Goal: Information Seeking & Learning: Learn about a topic

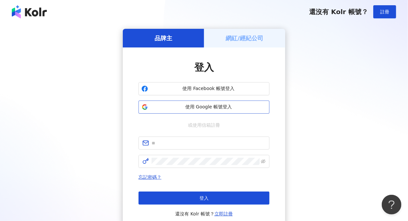
click at [207, 109] on span "使用 Google 帳號登入" at bounding box center [208, 107] width 116 height 7
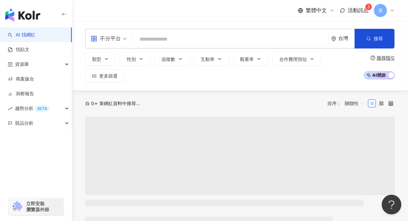
click at [355, 7] on span "活動訊息" at bounding box center [357, 10] width 21 height 6
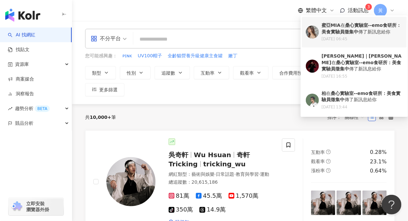
click at [348, 34] on b "桑心實驗室--emo食研所：美食實驗員徵集中" at bounding box center [360, 29] width 79 height 12
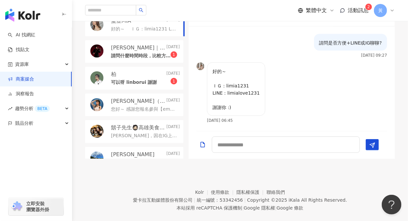
scroll to position [227, 0]
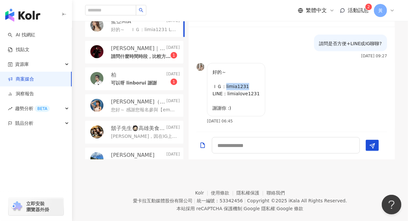
drag, startPoint x: 254, startPoint y: 85, endPoint x: 226, endPoint y: 86, distance: 28.2
click at [226, 86] on p "好的～ ＩＧ：limia1231 LINE：limialove1231 謝謝你 :)" at bounding box center [235, 90] width 47 height 43
copy p "limia1231"
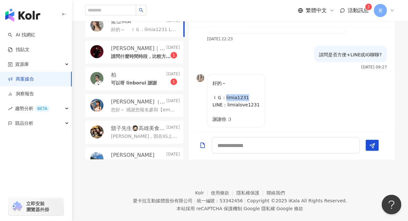
scroll to position [493, 0]
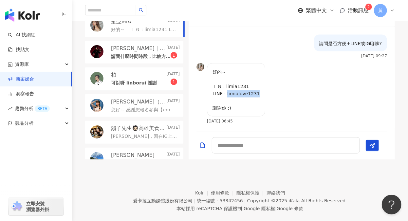
drag, startPoint x: 256, startPoint y: 92, endPoint x: 226, endPoint y: 92, distance: 30.1
click at [226, 92] on p "好的～ ＩＧ：limia1231 LINE：limialove1231 謝謝你 :)" at bounding box center [235, 90] width 47 height 43
copy p "limialove1231"
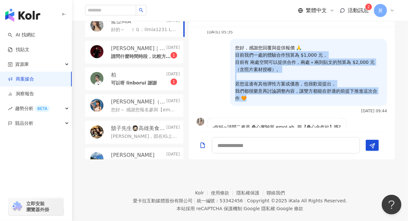
scroll to position [384, 0]
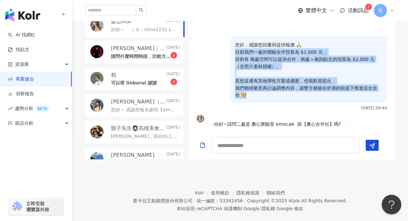
drag, startPoint x: 230, startPoint y: 84, endPoint x: 359, endPoint y: 99, distance: 129.1
click at [359, 99] on div "您好，感謝您回覆與提供報價 🙏 目前我們一處的體驗合作預算為 $1,000 元， 目前有 兩處空間可以提供合作，兩處＋兩則貼文的預算為 $2,000 元（含照…" at bounding box center [308, 69] width 157 height 67
copy p "前我們一處的體驗合作預算為 $1,000 元， 目前有 兩處空間可以提供合作，兩處＋兩則貼文的預算為 $2,000 元（含照片素材授權）。 若您這邊有其他彈性…"
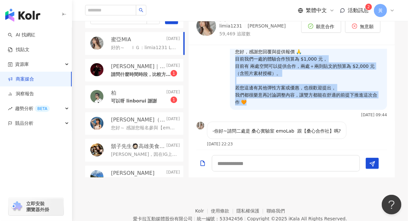
scroll to position [205, 0]
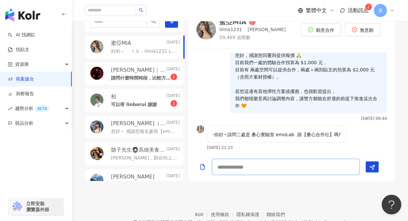
click at [276, 171] on textarea at bounding box center [286, 167] width 148 height 16
type textarea "*"
type textarea "*******"
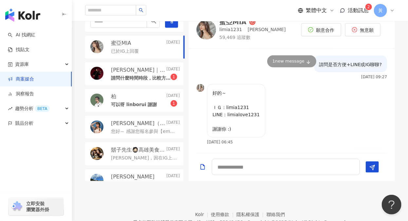
scroll to position [521, 0]
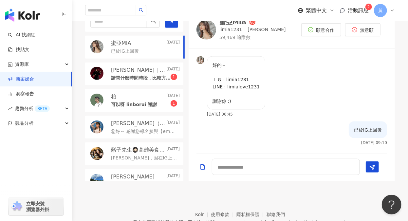
click at [133, 74] on div "請問什麼時間時段，比較方便呢？ 1" at bounding box center [145, 78] width 69 height 8
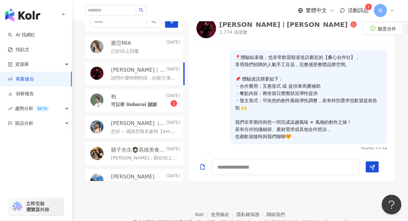
scroll to position [51, 0]
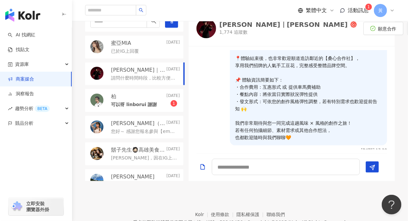
click at [237, 27] on div "Jimmy｜彥傑" at bounding box center [283, 24] width 128 height 7
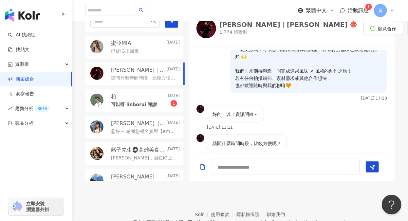
scroll to position [117, 0]
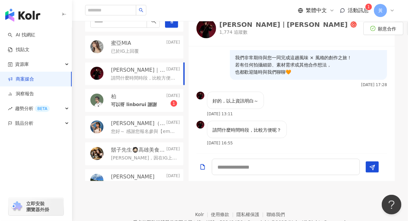
click at [140, 105] on p "可以呀 linborui 謝謝" at bounding box center [134, 104] width 46 height 7
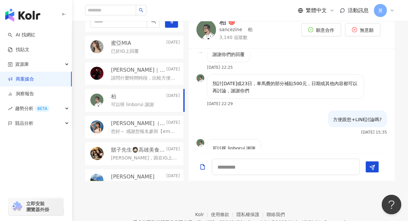
scroll to position [328, 0]
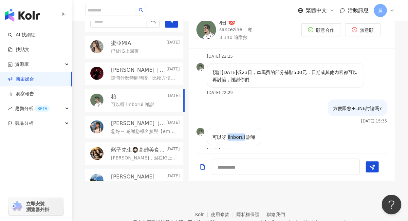
drag, startPoint x: 244, startPoint y: 130, endPoint x: 227, endPoint y: 129, distance: 17.1
click at [227, 133] on p "可以呀 linborui 謝謝" at bounding box center [233, 136] width 43 height 7
copy p "linborui"
click at [206, 34] on img at bounding box center [206, 30] width 20 height 20
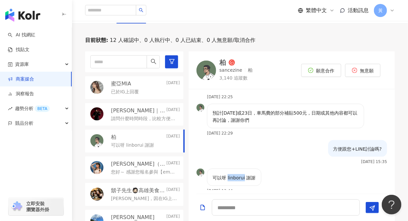
scroll to position [162, 0]
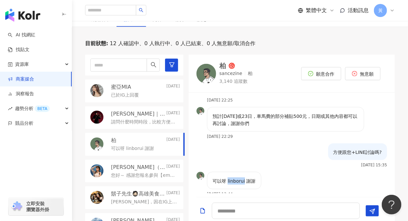
click at [37, 16] on img "button" at bounding box center [22, 15] width 35 height 13
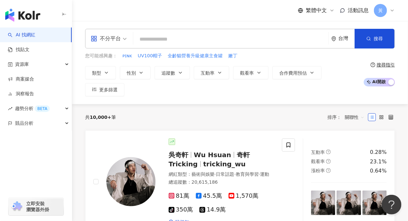
click at [151, 39] on input "search" at bounding box center [231, 39] width 190 height 12
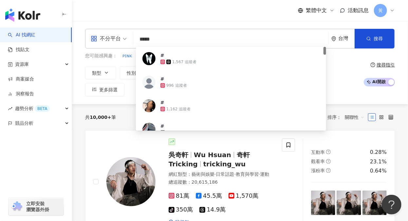
type input "*****"
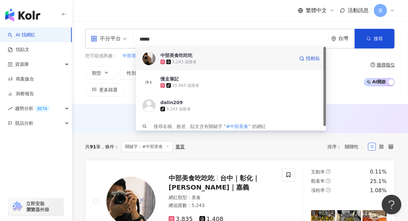
click at [158, 57] on div "中部美食吃吃吃 5,243 追蹤者 找相似" at bounding box center [231, 59] width 190 height 24
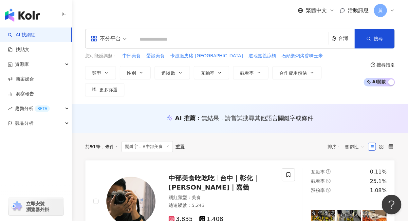
click at [165, 40] on input "search" at bounding box center [231, 39] width 190 height 12
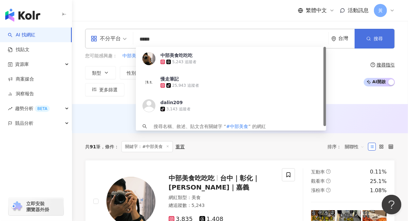
type input "*****"
click at [386, 42] on button "搜尋" at bounding box center [374, 39] width 40 height 20
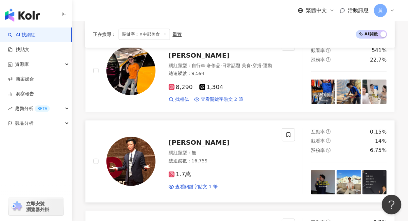
scroll to position [240, 0]
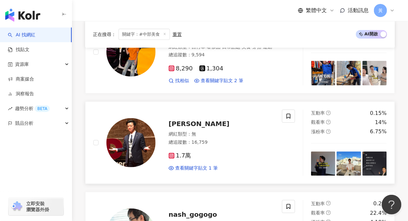
click at [137, 147] on img at bounding box center [130, 142] width 49 height 49
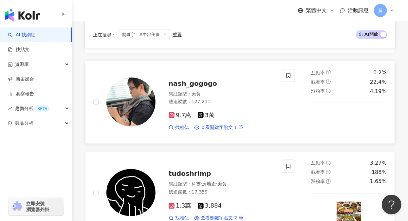
scroll to position [381, 0]
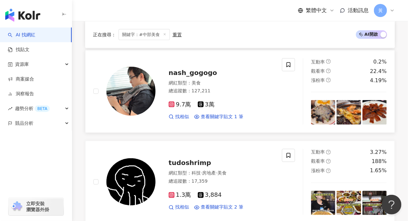
click at [140, 101] on img at bounding box center [130, 91] width 49 height 49
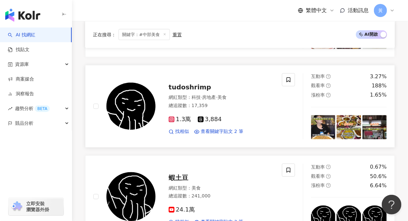
scroll to position [458, 0]
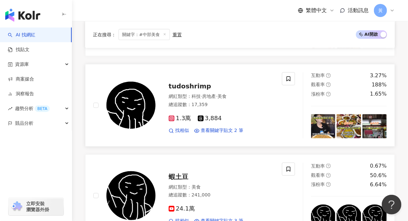
click at [144, 113] on img at bounding box center [130, 105] width 49 height 49
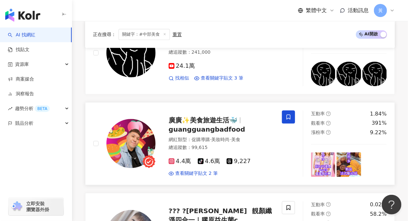
scroll to position [622, 0]
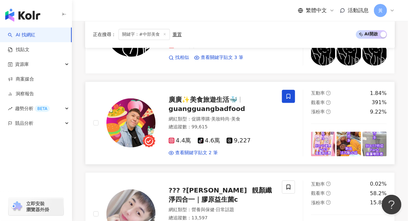
click at [131, 130] on img at bounding box center [130, 122] width 49 height 49
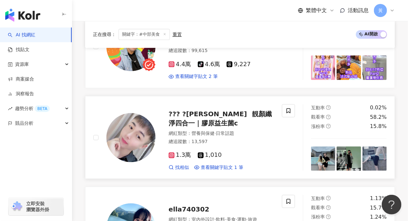
scroll to position [796, 0]
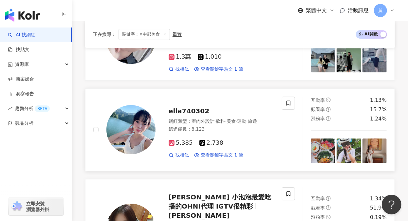
click at [142, 121] on img at bounding box center [130, 129] width 49 height 49
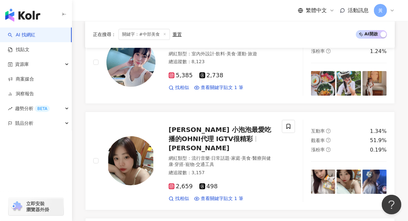
scroll to position [894, 0]
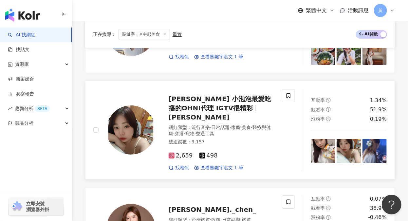
click at [138, 133] on img at bounding box center [130, 129] width 49 height 49
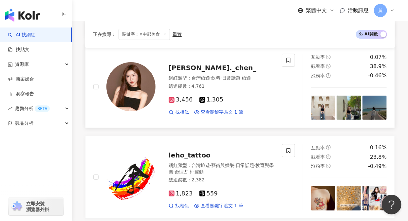
click at [132, 87] on img at bounding box center [130, 86] width 49 height 49
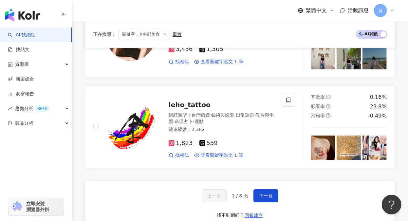
scroll to position [1199, 0]
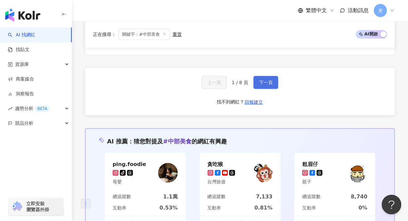
click at [266, 80] on span "下一頁" at bounding box center [266, 82] width 14 height 5
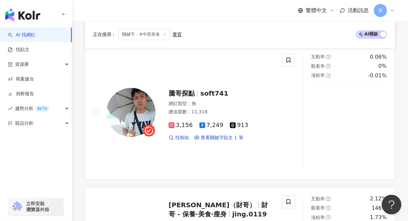
scroll to position [1345, 0]
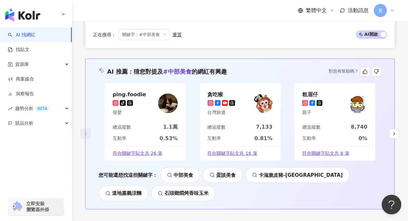
click at [174, 95] on div at bounding box center [168, 104] width 20 height 20
click at [263, 94] on img at bounding box center [263, 104] width 20 height 20
click at [349, 94] on img at bounding box center [357, 104] width 20 height 20
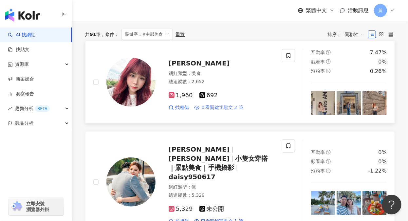
scroll to position [126, 0]
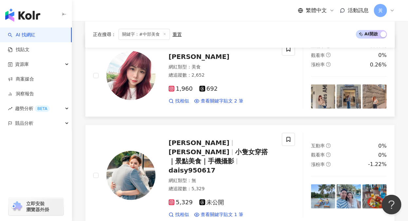
click at [150, 83] on img at bounding box center [130, 75] width 49 height 49
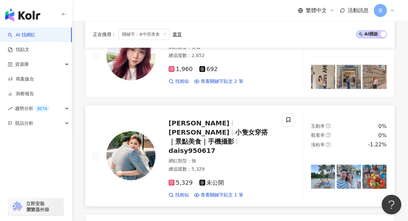
scroll to position [191, 0]
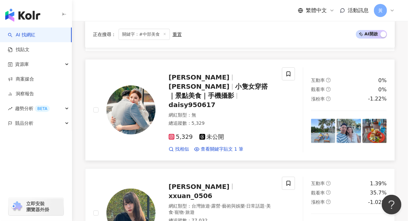
click at [140, 117] on img at bounding box center [130, 109] width 49 height 49
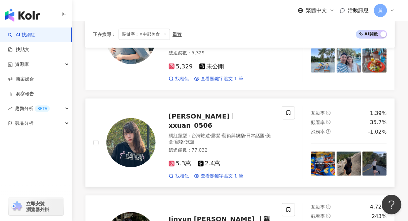
scroll to position [268, 0]
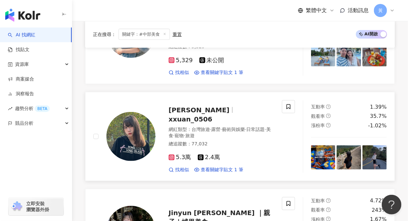
click at [133, 126] on img at bounding box center [130, 136] width 49 height 49
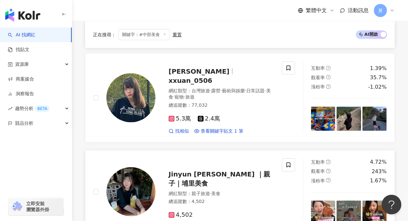
scroll to position [355, 0]
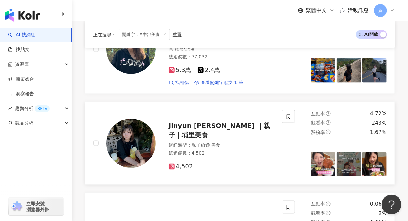
click at [141, 130] on img at bounding box center [130, 143] width 49 height 49
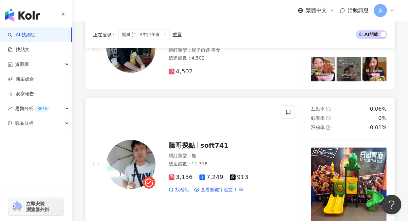
scroll to position [464, 0]
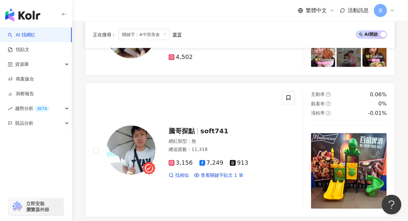
click at [140, 140] on img at bounding box center [130, 150] width 49 height 49
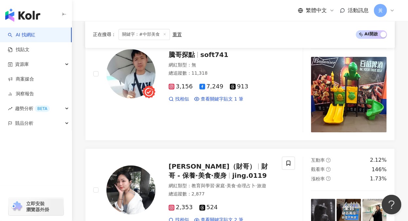
click at [133, 165] on img at bounding box center [130, 189] width 49 height 49
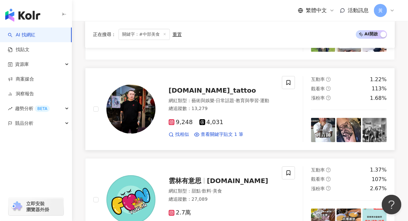
click at [152, 86] on img at bounding box center [130, 108] width 49 height 49
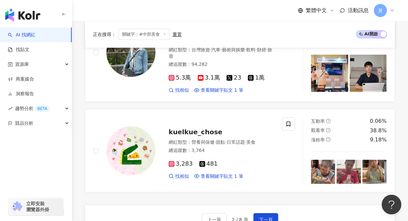
scroll to position [1140, 0]
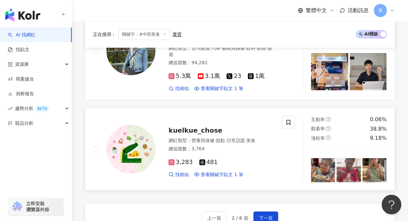
click at [124, 136] on img at bounding box center [130, 149] width 49 height 49
click at [263, 215] on span "下一頁" at bounding box center [266, 217] width 14 height 5
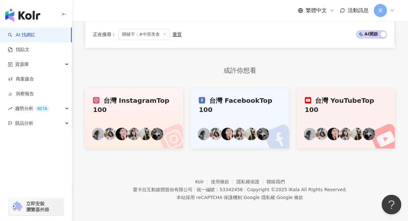
scroll to position [373, 0]
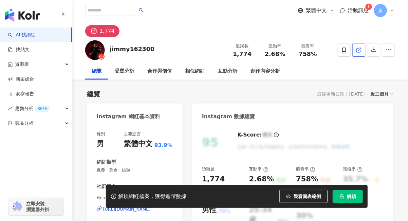
click at [357, 49] on icon at bounding box center [358, 50] width 4 height 4
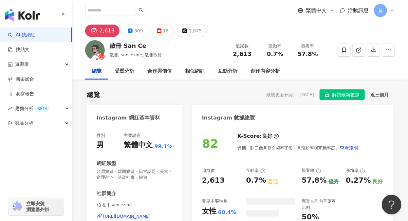
click at [361, 51] on icon at bounding box center [359, 50] width 6 height 6
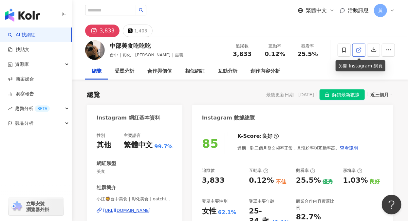
click at [360, 52] on icon at bounding box center [359, 50] width 6 height 6
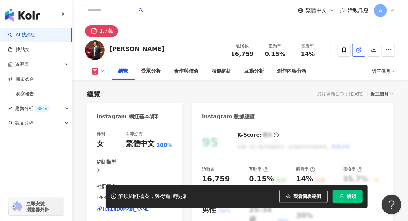
click at [356, 47] on icon at bounding box center [359, 50] width 6 height 6
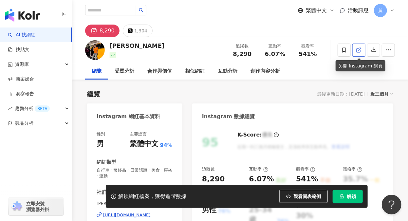
click at [360, 52] on icon at bounding box center [359, 50] width 6 height 6
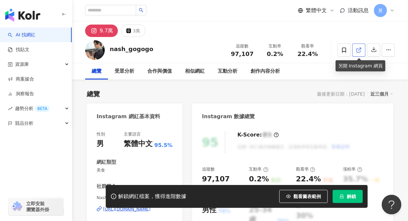
click at [359, 49] on line at bounding box center [359, 49] width 3 height 3
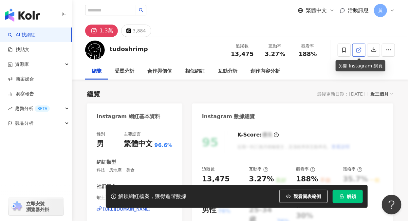
click at [357, 49] on icon at bounding box center [359, 50] width 6 height 6
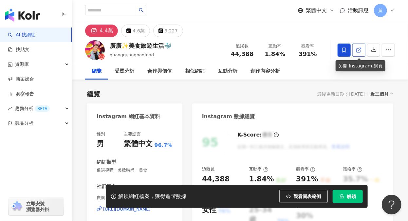
click at [359, 47] on icon at bounding box center [359, 50] width 6 height 6
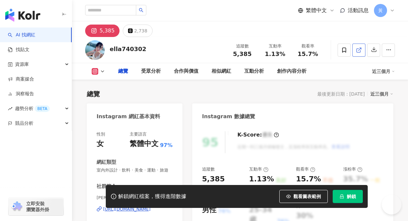
click at [360, 49] on icon at bounding box center [359, 50] width 6 height 6
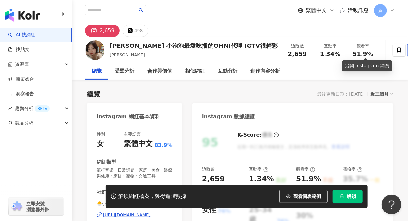
click at [407, 50] on icon at bounding box center [414, 50] width 6 height 6
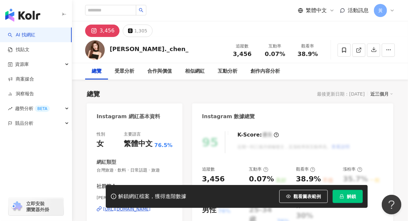
click at [357, 50] on icon at bounding box center [359, 50] width 6 height 6
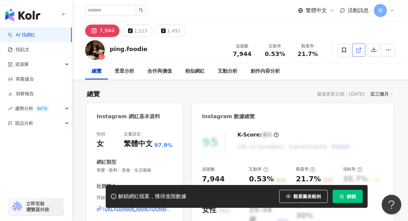
click at [360, 48] on icon at bounding box center [359, 50] width 6 height 6
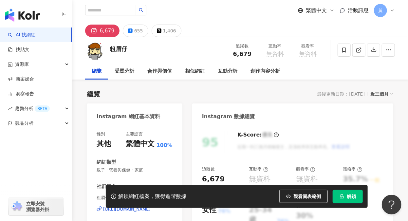
click at [357, 49] on icon at bounding box center [358, 50] width 4 height 4
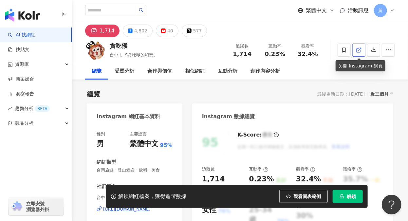
click at [360, 51] on icon at bounding box center [358, 50] width 4 height 4
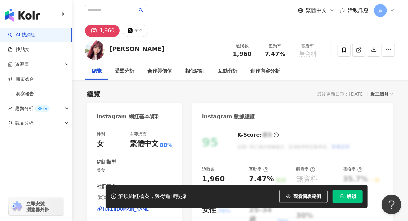
click at [359, 51] on icon at bounding box center [359, 50] width 6 height 6
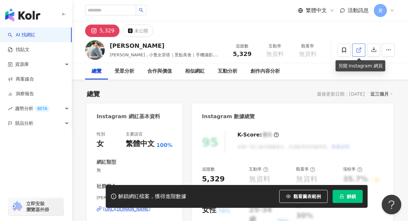
click at [361, 49] on icon at bounding box center [359, 50] width 6 height 6
